Goal: Find specific page/section: Find specific page/section

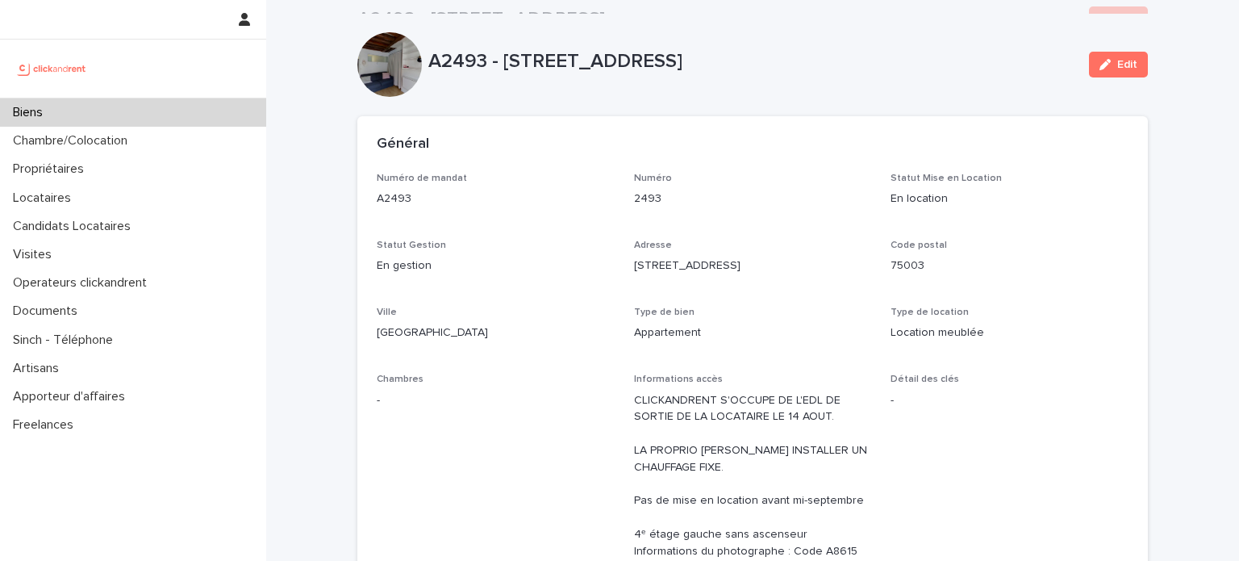
click at [58, 77] on img at bounding box center [52, 68] width 78 height 32
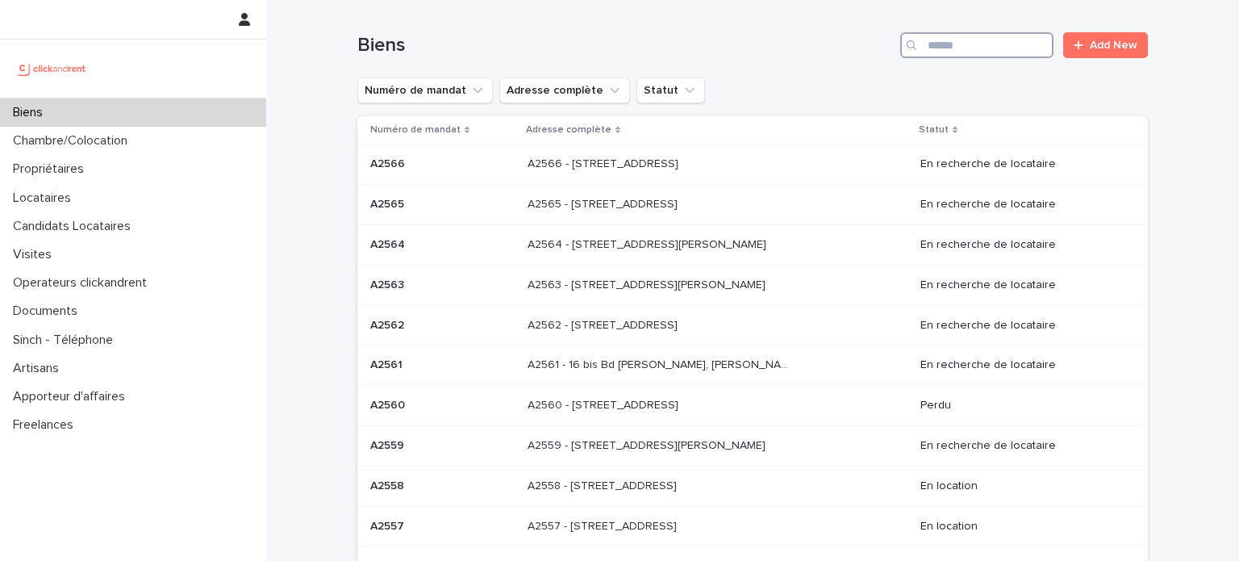
click at [1000, 49] on input "Search" at bounding box center [976, 45] width 153 height 26
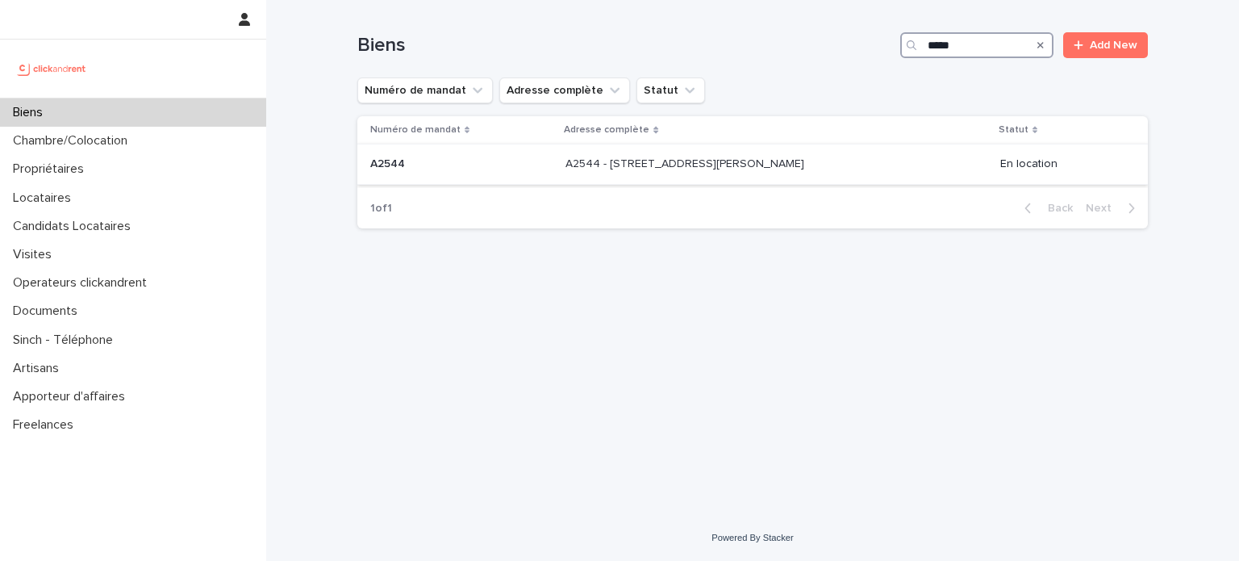
type input "*****"
click at [616, 157] on p "A2544 - [STREET_ADDRESS][PERSON_NAME]" at bounding box center [687, 162] width 242 height 17
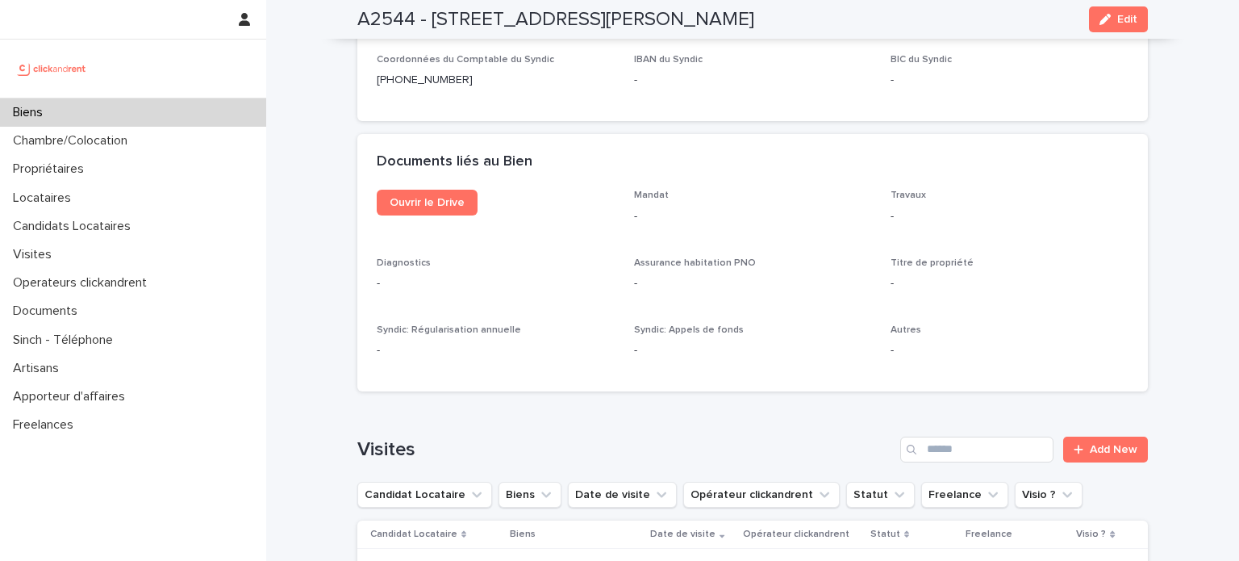
scroll to position [5780, 0]
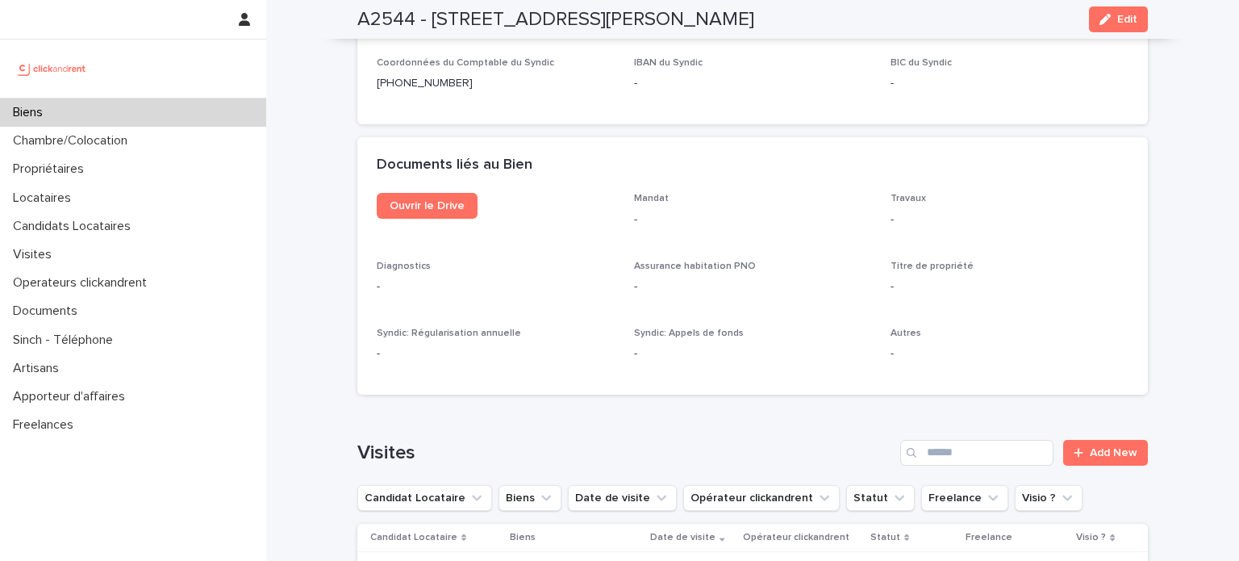
click at [58, 65] on img at bounding box center [52, 68] width 78 height 32
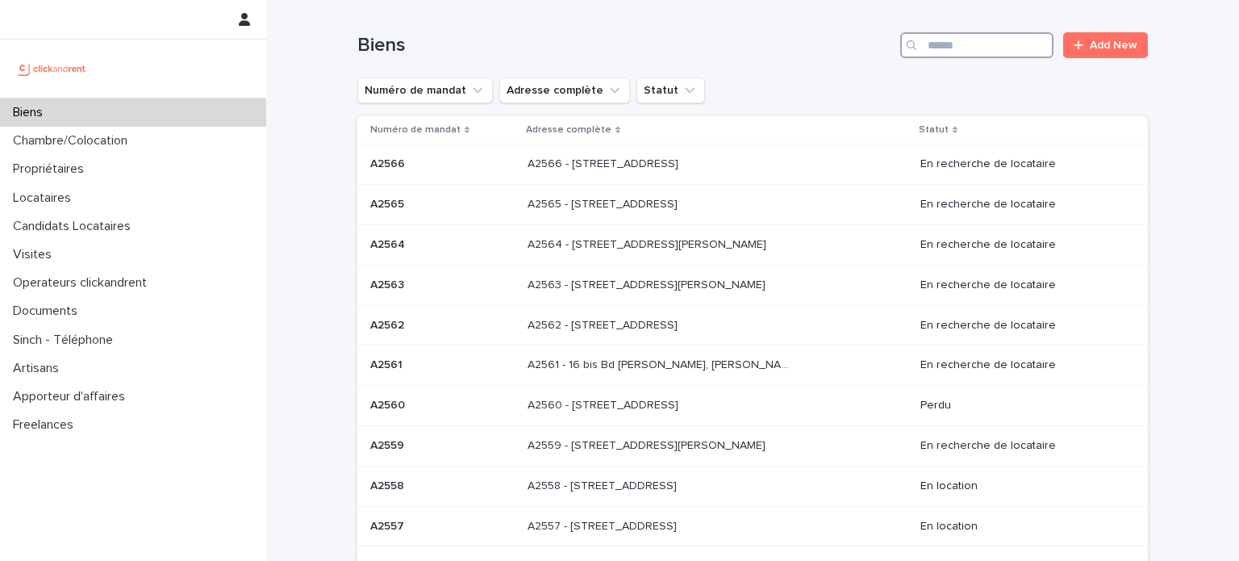
click at [952, 34] on input "Search" at bounding box center [976, 45] width 153 height 26
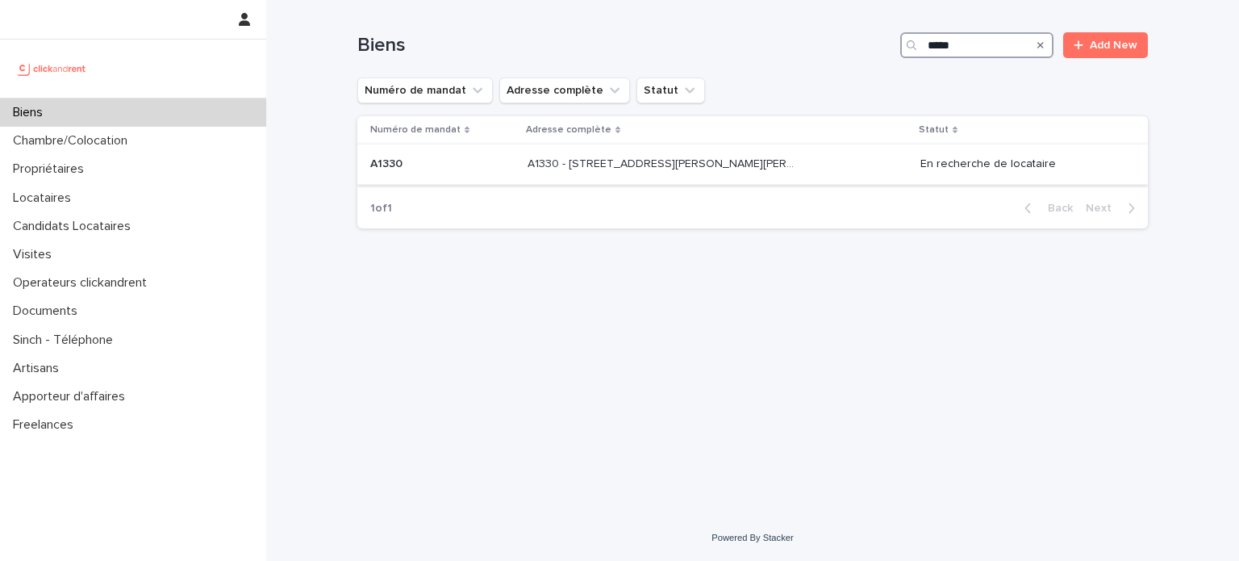
type input "*****"
click at [649, 161] on p "A1330 - [STREET_ADDRESS][PERSON_NAME][PERSON_NAME]" at bounding box center [664, 162] width 272 height 17
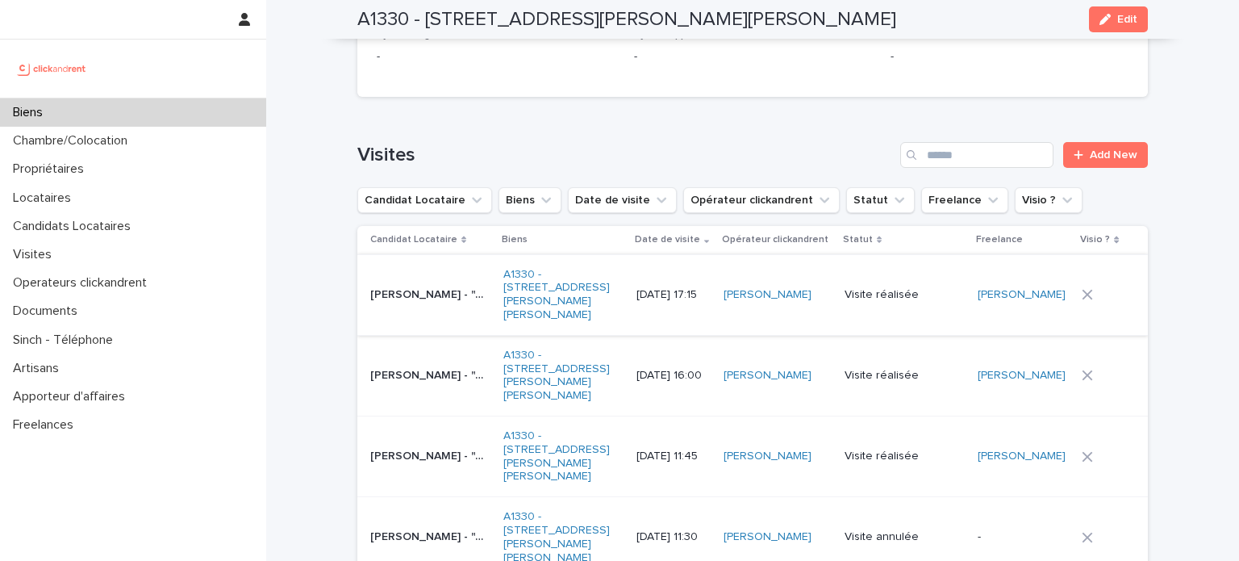
scroll to position [6731, 0]
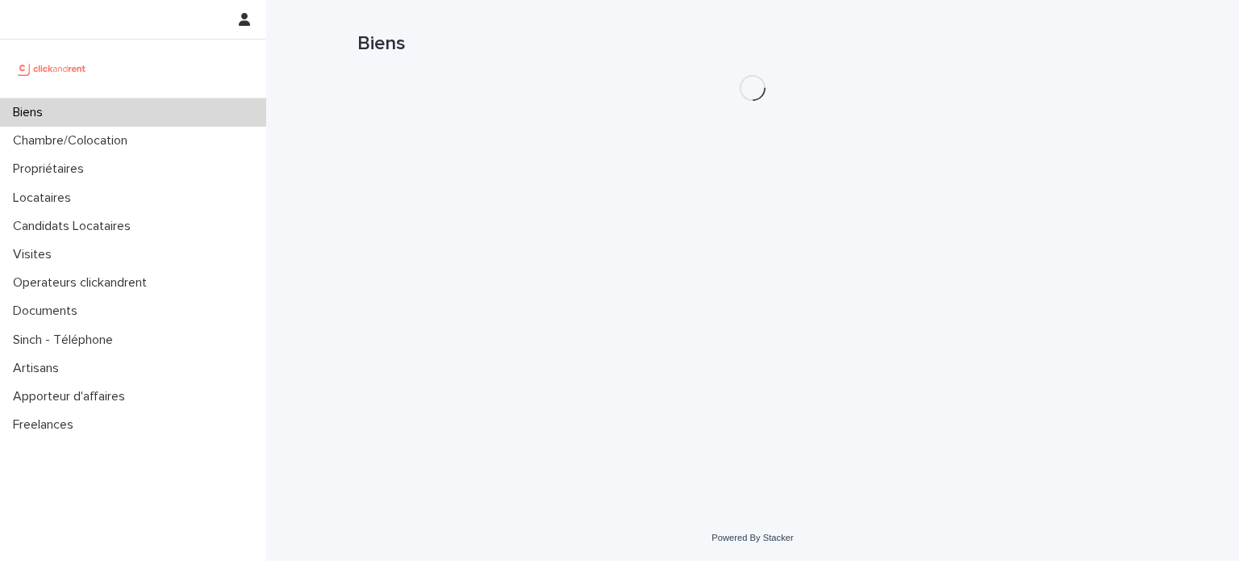
click at [53, 74] on img at bounding box center [52, 68] width 78 height 32
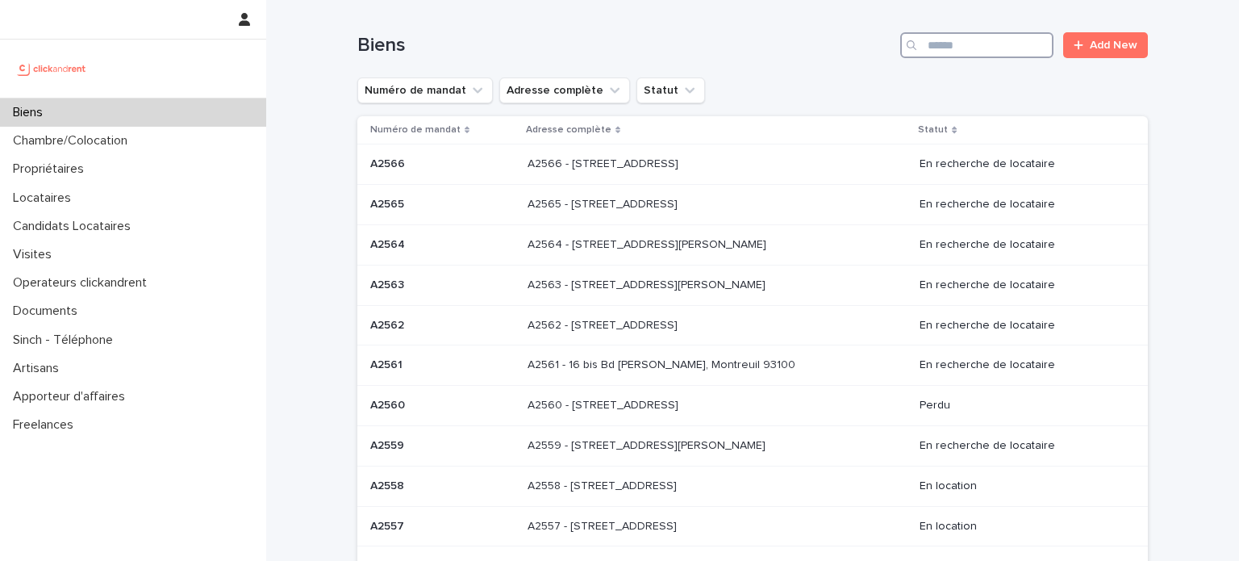
click at [972, 47] on input "Search" at bounding box center [976, 45] width 153 height 26
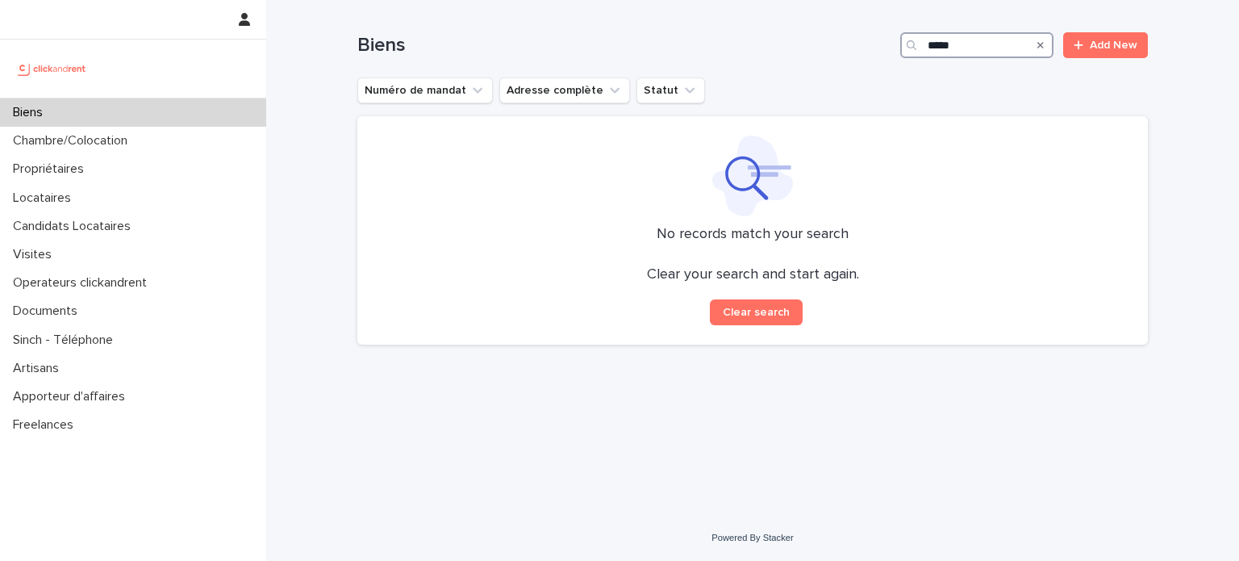
click at [982, 41] on input "*****" at bounding box center [976, 45] width 153 height 26
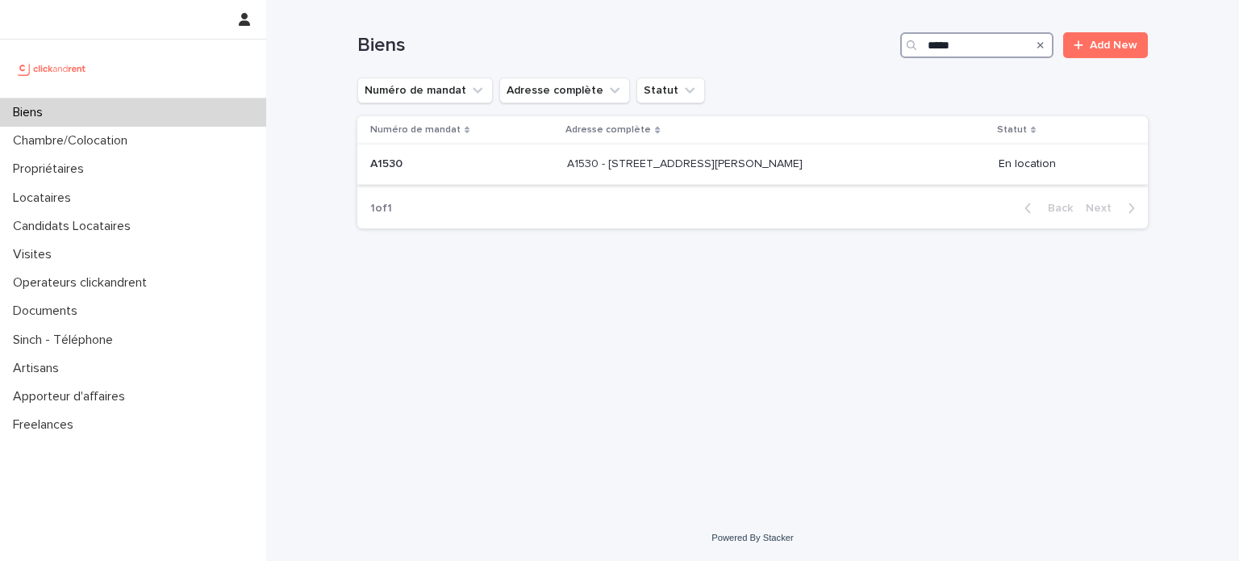
type input "*****"
click at [637, 161] on p "A1530 - 33 Avenue des Martyrs de Chateaubriant, Orly 94310" at bounding box center [686, 162] width 239 height 17
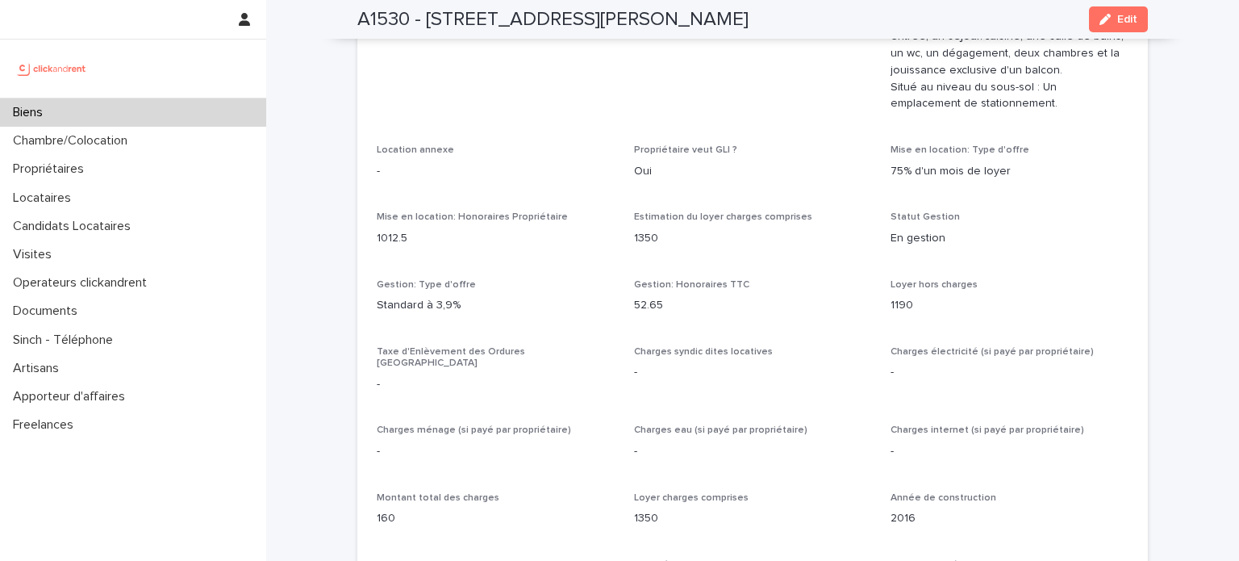
scroll to position [1452, 0]
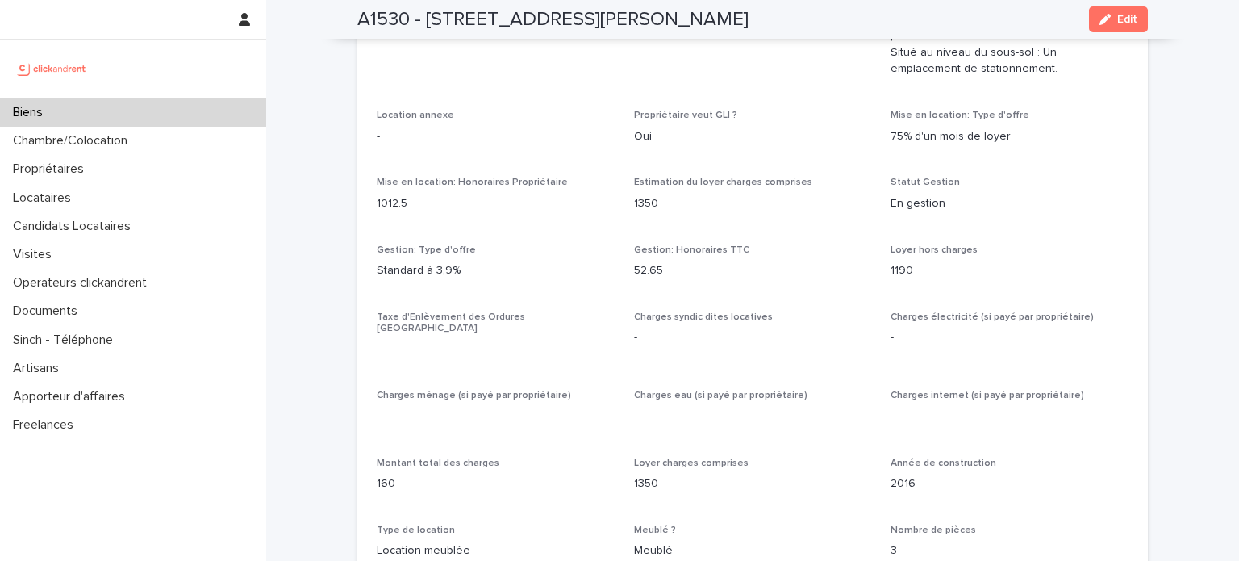
drag, startPoint x: 342, startPoint y: 17, endPoint x: 919, endPoint y: 13, distance: 576.9
click at [919, 13] on div "A1530 - 33 Avenue des Martyrs de Chateaubriant, Orly 94310 Edit" at bounding box center [753, 19] width 868 height 39
copy h2 "A1530 - 33 Avenue des Martyrs de Chateaubriant, Orly 94310"
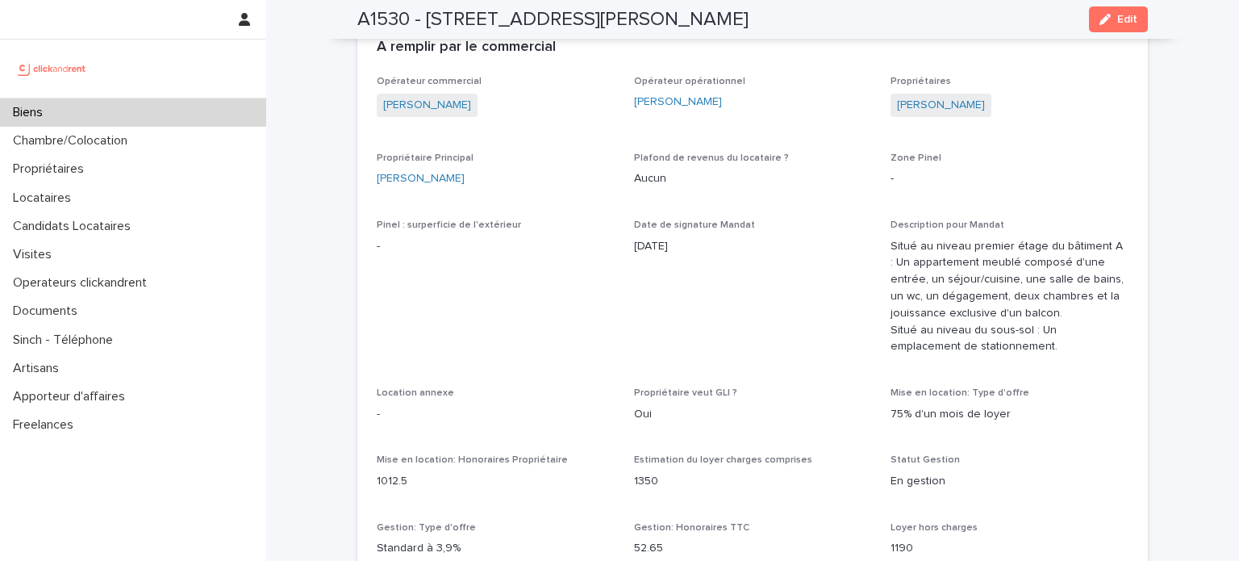
scroll to position [726, 0]
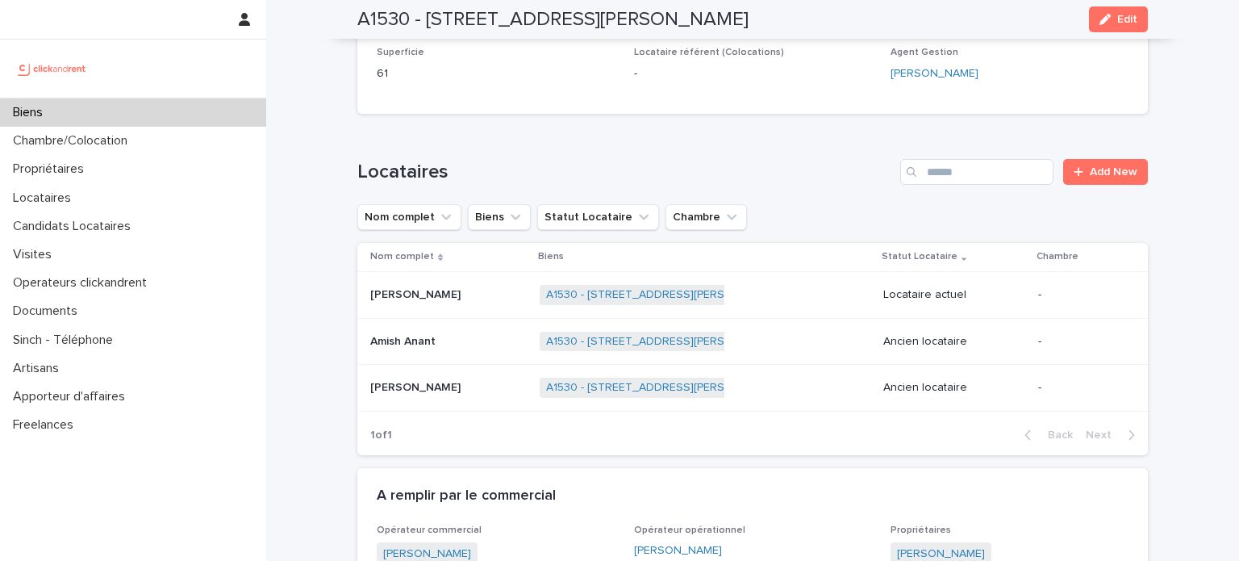
click at [34, 67] on img at bounding box center [52, 68] width 78 height 32
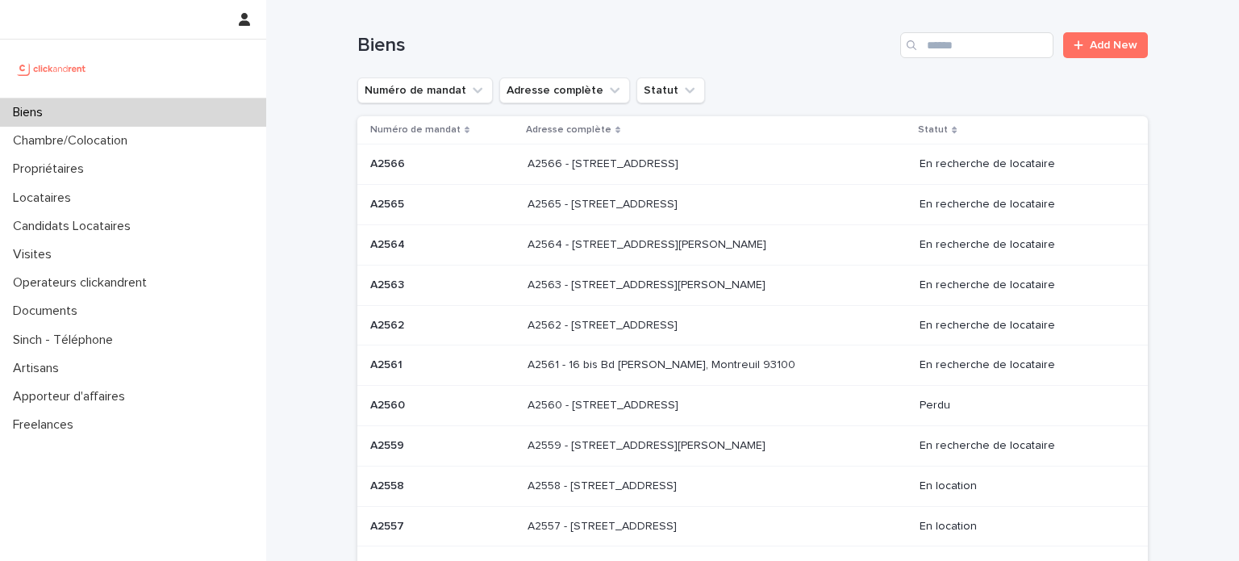
click at [923, 58] on div "Biens Add New" at bounding box center [752, 38] width 791 height 77
click at [934, 46] on input "Search" at bounding box center [976, 45] width 153 height 26
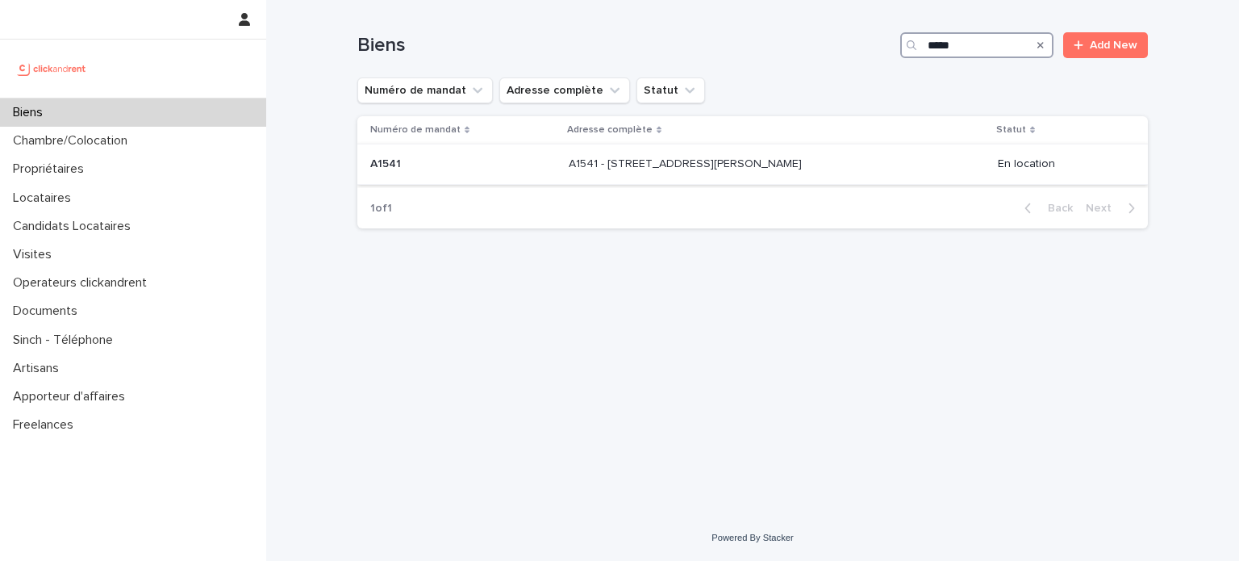
type input "*****"
click at [678, 169] on p "A1541 - 14/16 rue Dumas, Epinay sur Seine 93800" at bounding box center [687, 162] width 236 height 17
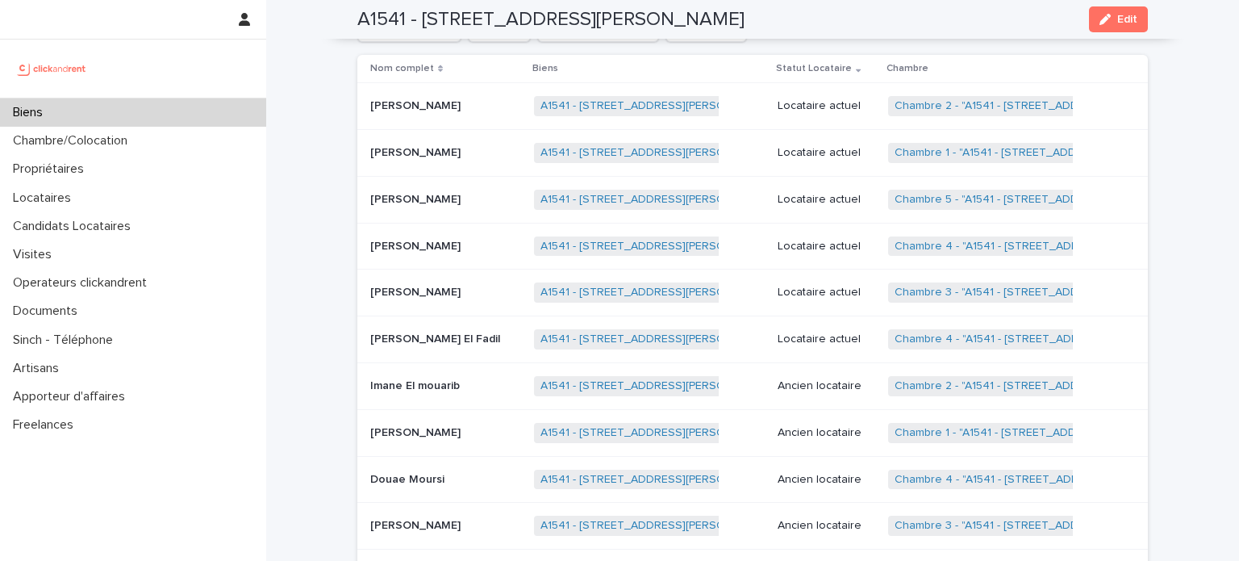
scroll to position [887, 0]
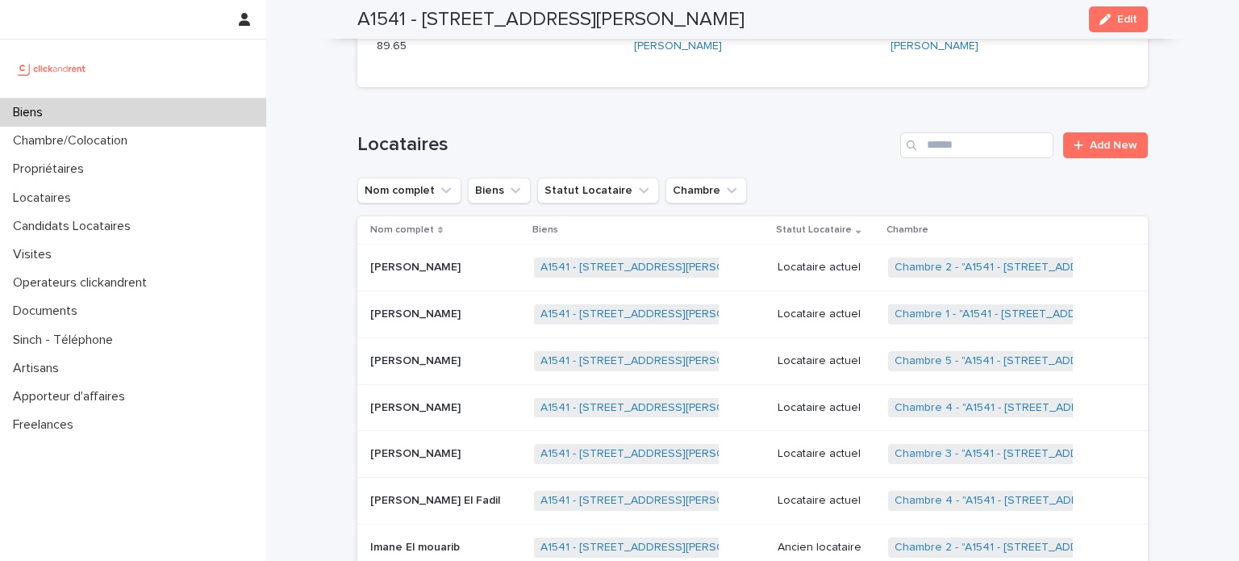
click at [402, 398] on p "Alaa Hamadi" at bounding box center [417, 406] width 94 height 17
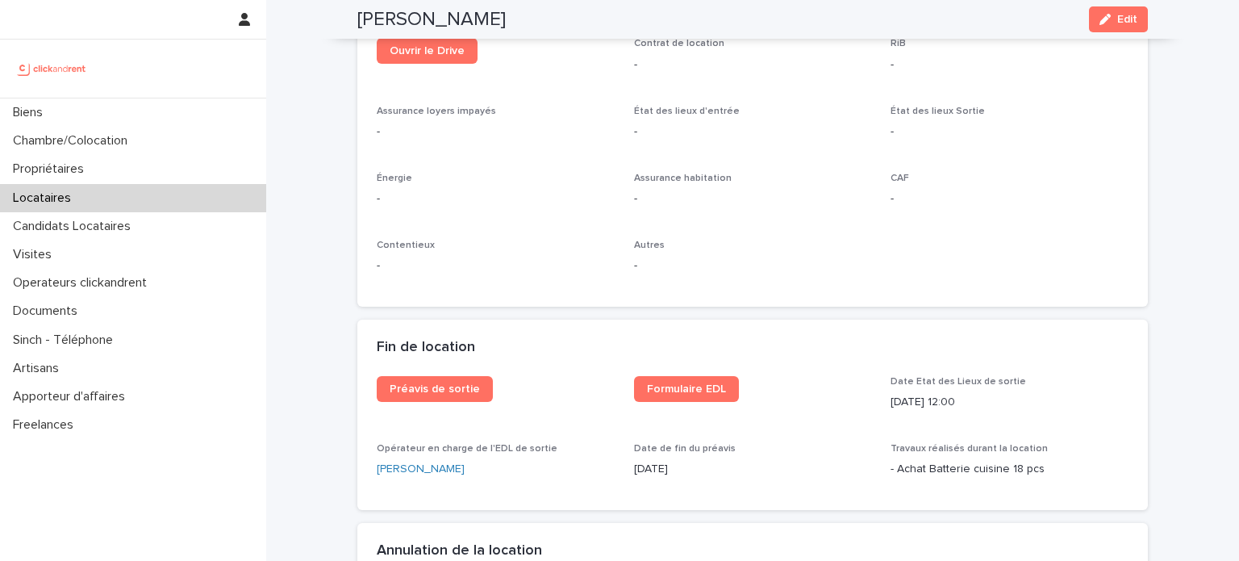
scroll to position [1936, 0]
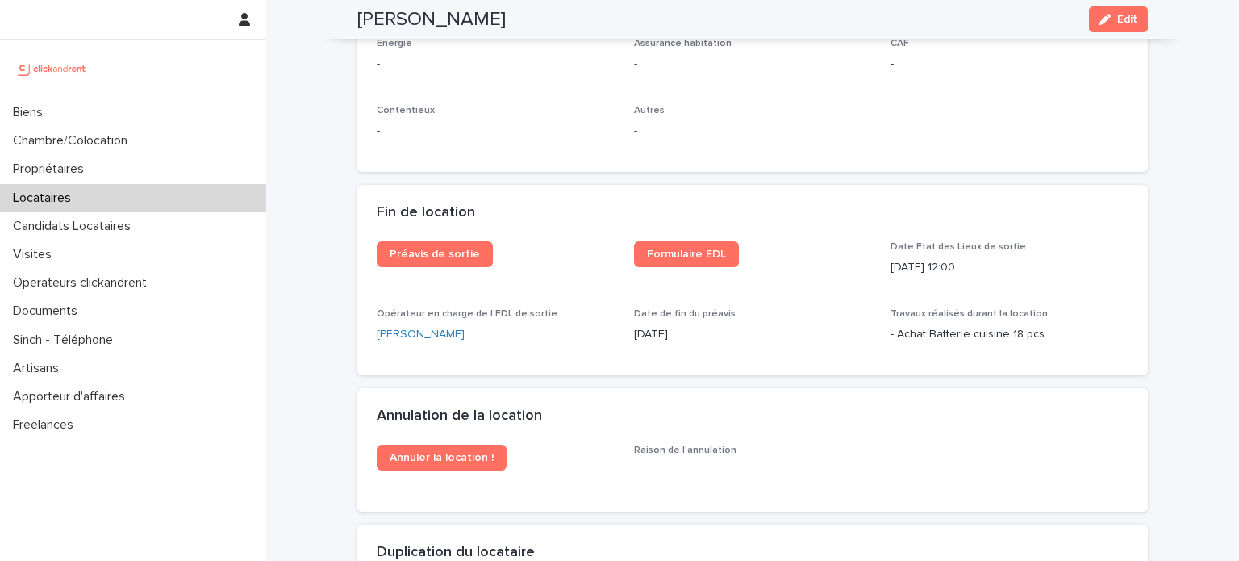
click at [82, 61] on img at bounding box center [52, 68] width 78 height 32
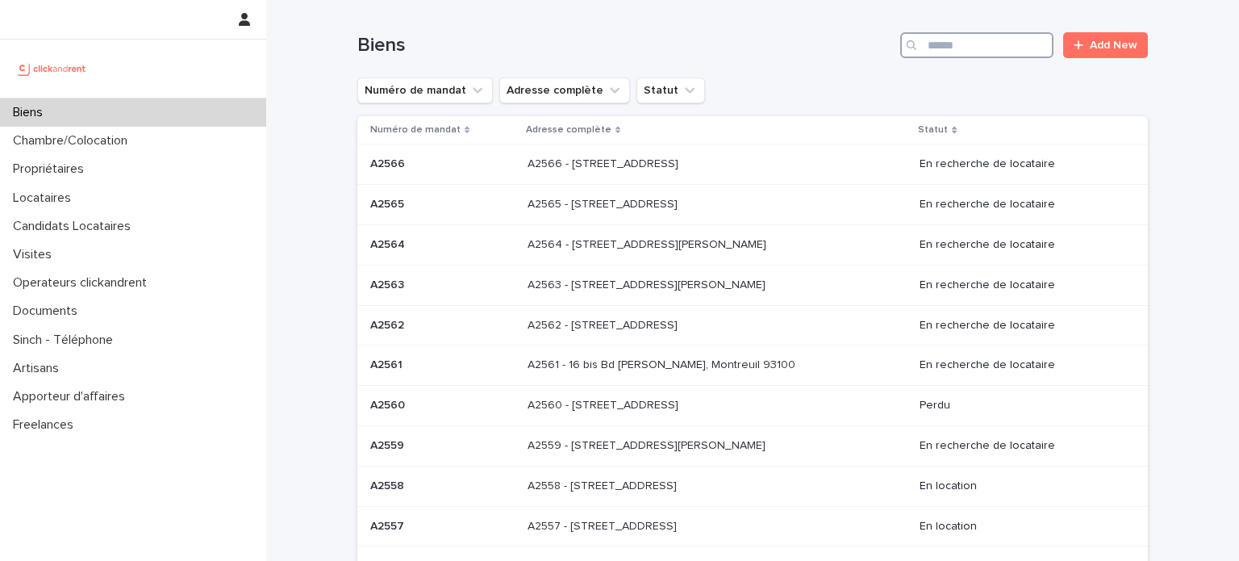
click at [927, 47] on input "Search" at bounding box center [976, 45] width 153 height 26
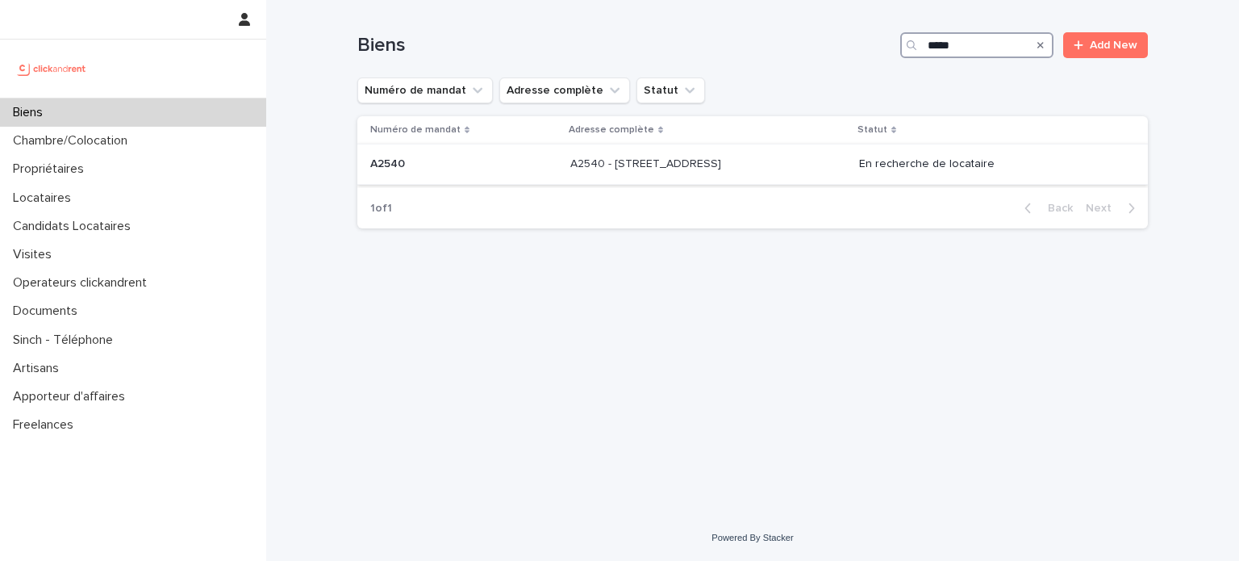
type input "*****"
click at [650, 160] on p "A2540 - 32 boulevard de Vaugirard, Paris 75015" at bounding box center [647, 162] width 154 height 17
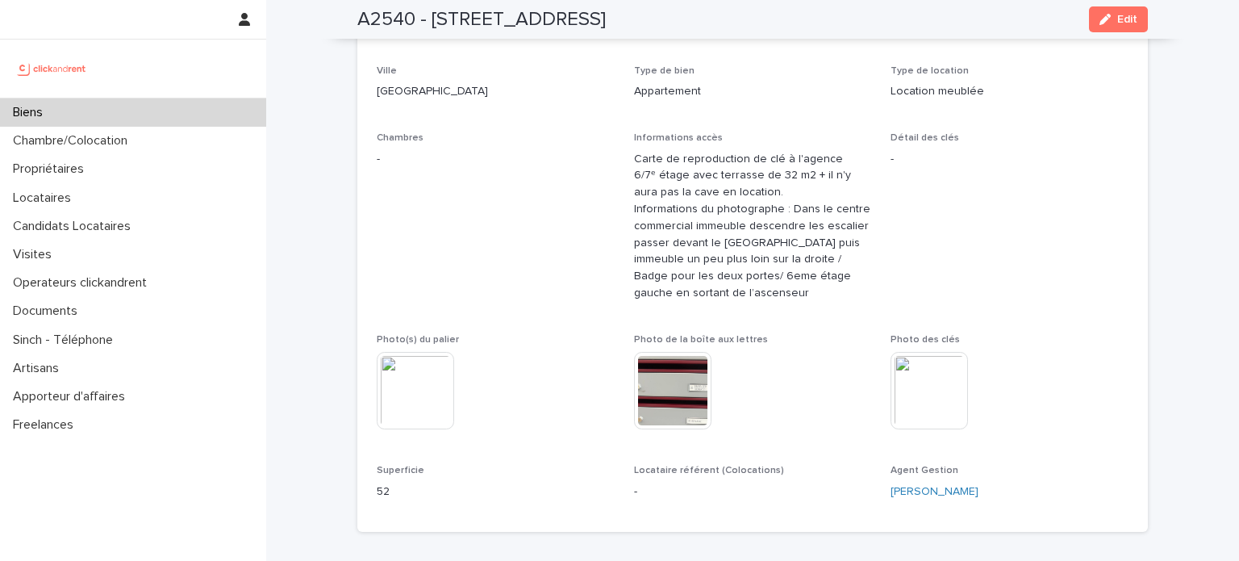
scroll to position [242, 0]
